Goal: Task Accomplishment & Management: Manage account settings

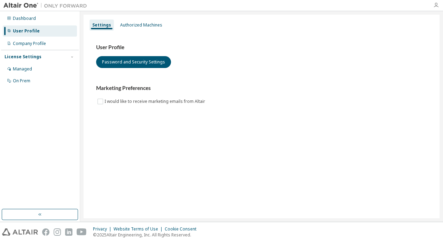
click at [437, 5] on icon "button" at bounding box center [436, 5] width 6 height 6
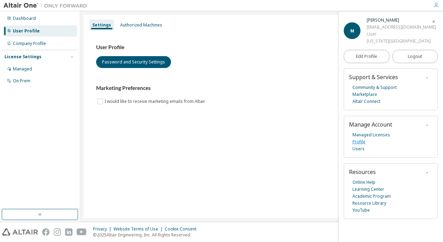
click at [361, 141] on link "Profile" at bounding box center [358, 141] width 13 height 7
click at [357, 150] on link "Users" at bounding box center [358, 148] width 12 height 7
click at [359, 182] on link "Online Help" at bounding box center [363, 182] width 23 height 7
click at [358, 140] on link "Profile" at bounding box center [358, 141] width 13 height 7
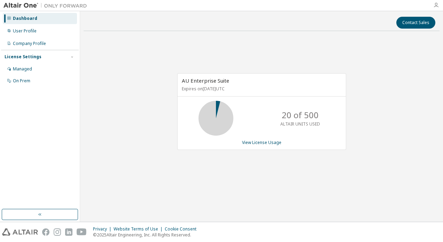
click at [437, 5] on icon "button" at bounding box center [436, 5] width 6 height 6
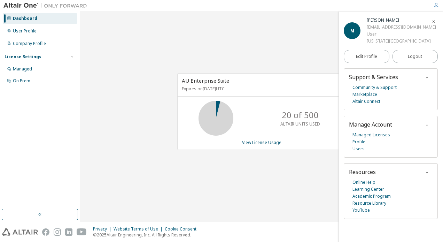
click at [435, 19] on icon "button" at bounding box center [433, 21] width 4 height 4
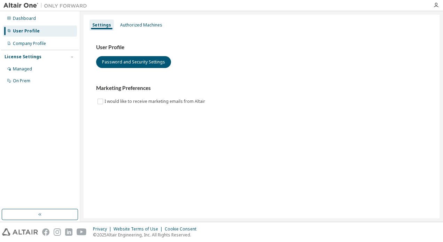
click at [25, 32] on div "User Profile" at bounding box center [26, 31] width 27 height 6
click at [140, 63] on button "Password and Security Settings" at bounding box center [133, 62] width 75 height 12
